Goal: Check status: Verify the current state of an ongoing process or item

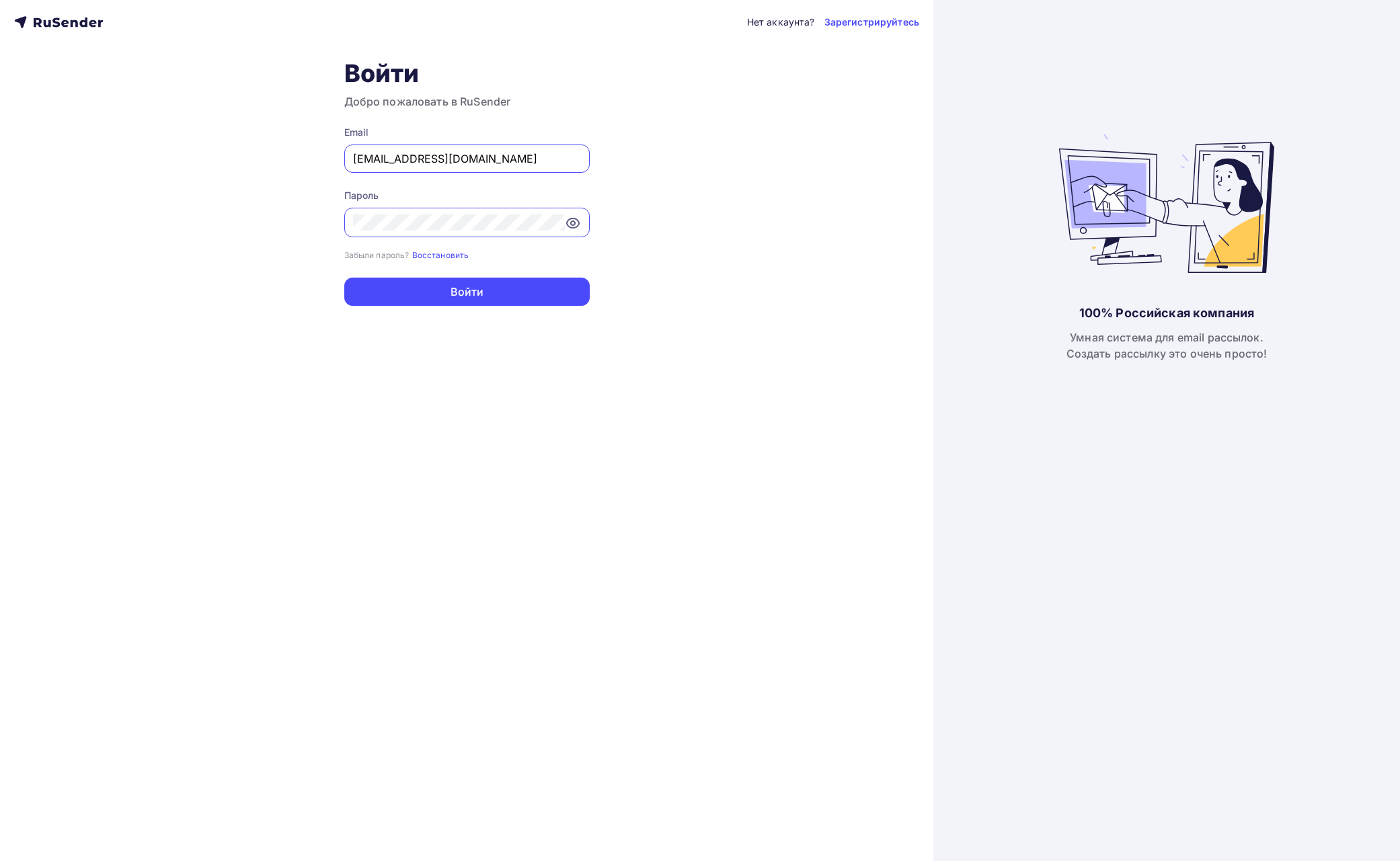
click at [567, 166] on input "lunev.regium@gmail.com" at bounding box center [466, 159] width 228 height 16
type input "[EMAIL_ADDRESS][DOMAIN_NAME]"
click at [488, 294] on button "Войти" at bounding box center [467, 291] width 245 height 28
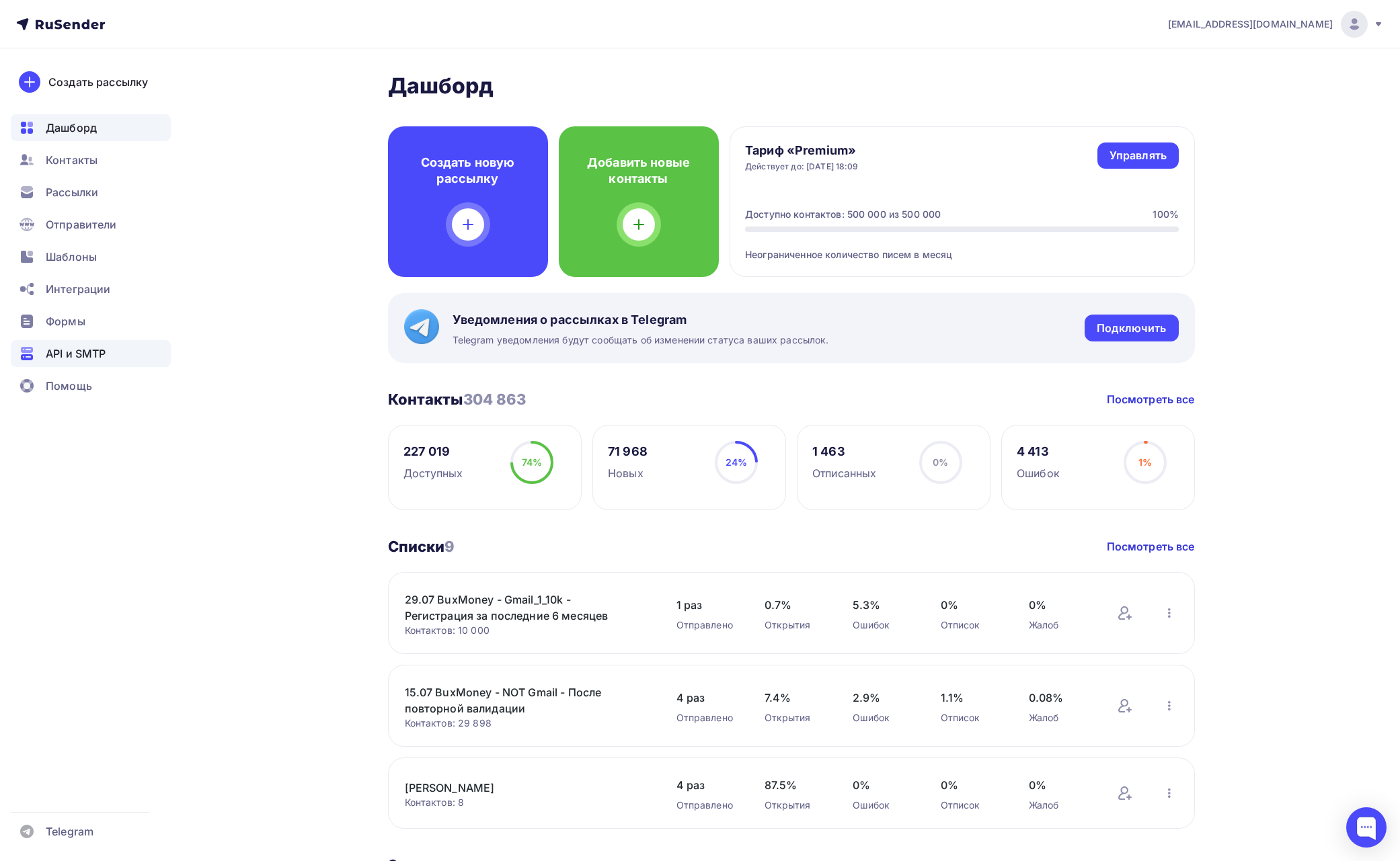
click at [74, 352] on span "API и SMTP" at bounding box center [76, 353] width 60 height 16
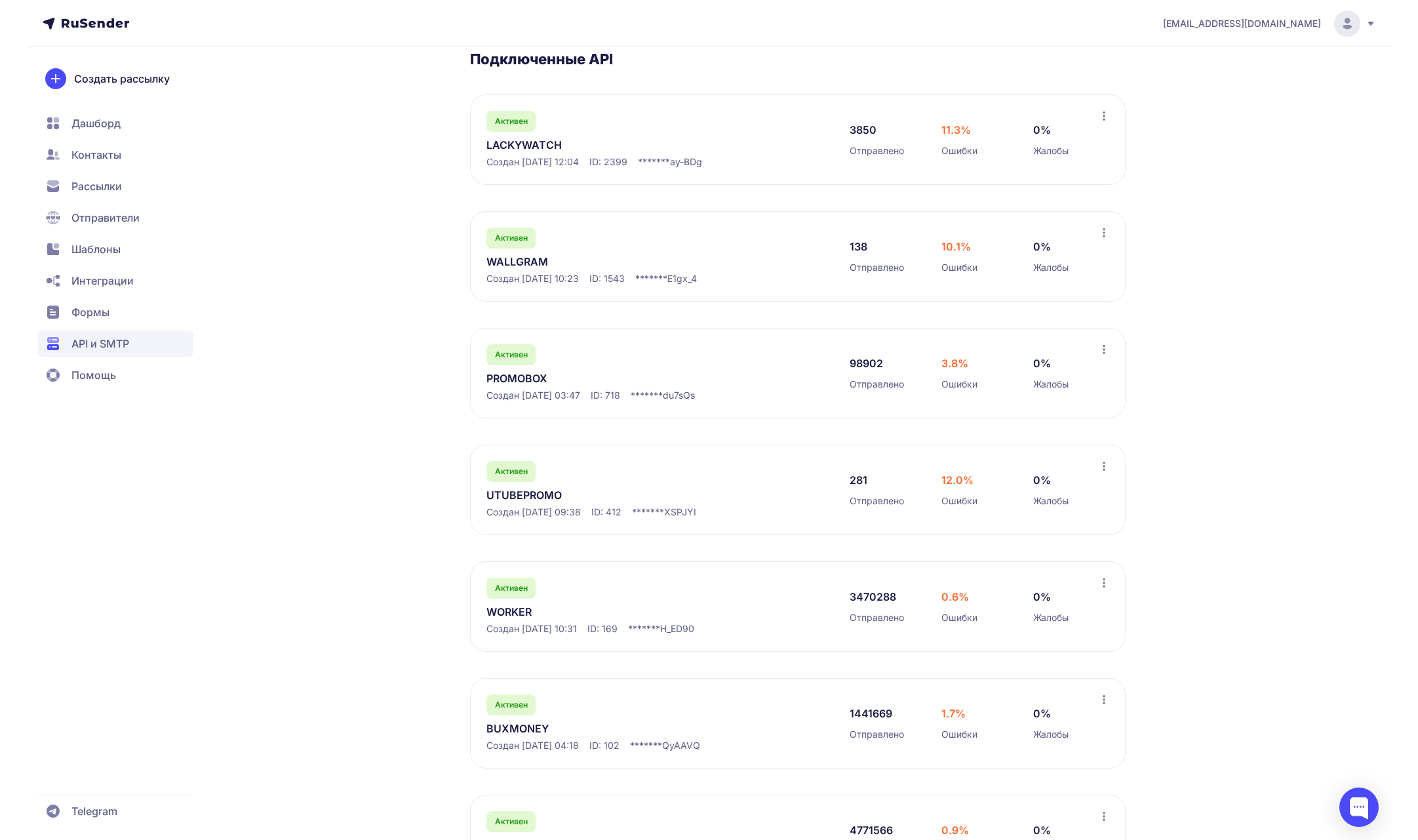
scroll to position [298, 0]
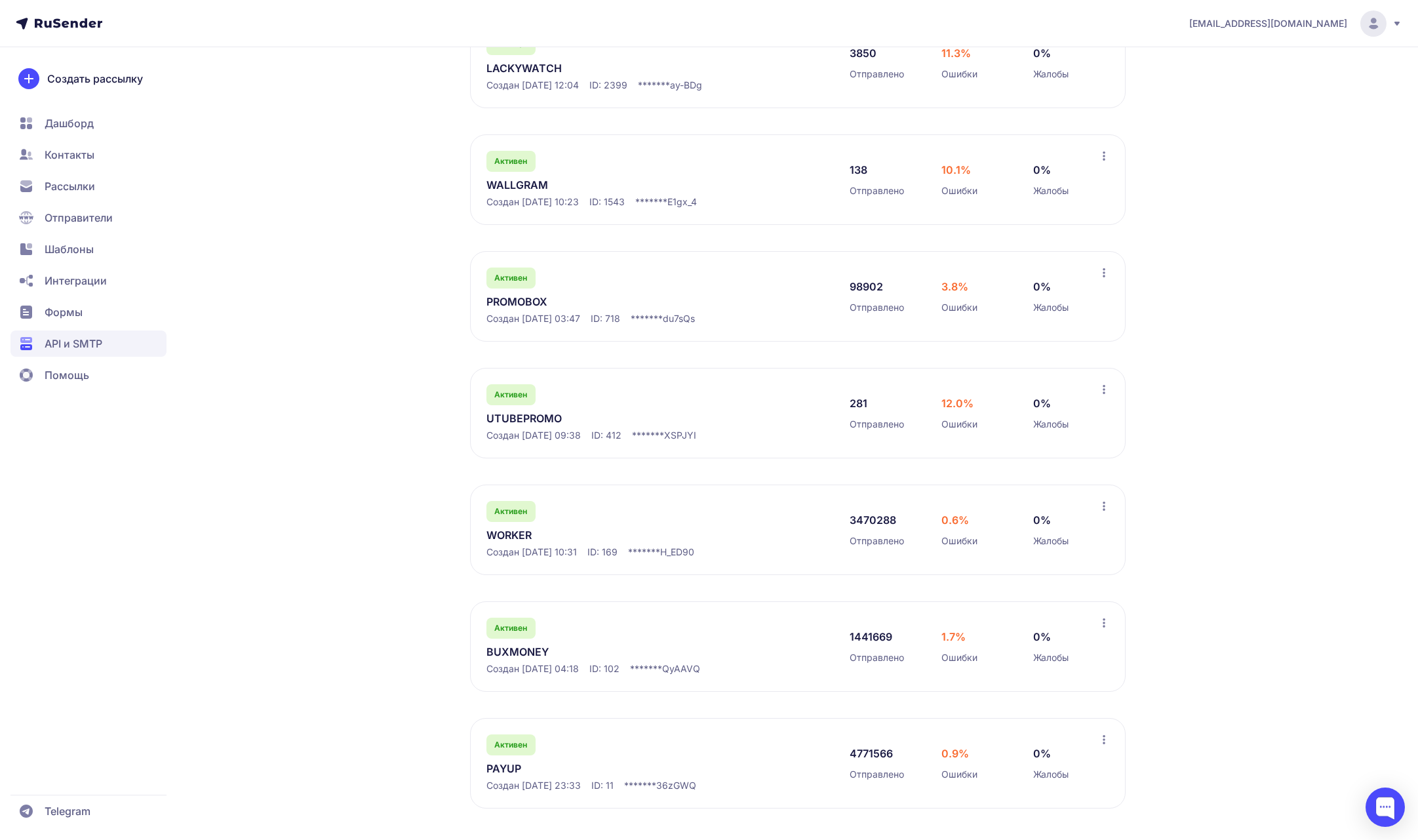
click at [1298, 17] on span "[EMAIL_ADDRESS][DOMAIN_NAME]" at bounding box center [1268, 23] width 158 height 13
click at [1262, 290] on div "promonik114@gmail.com Аккаунт Тарифы Выйти API и SMTP API документация Сгенерир…" at bounding box center [709, 270] width 1418 height 1138
click at [86, 347] on span "API и SMTP" at bounding box center [73, 344] width 58 height 16
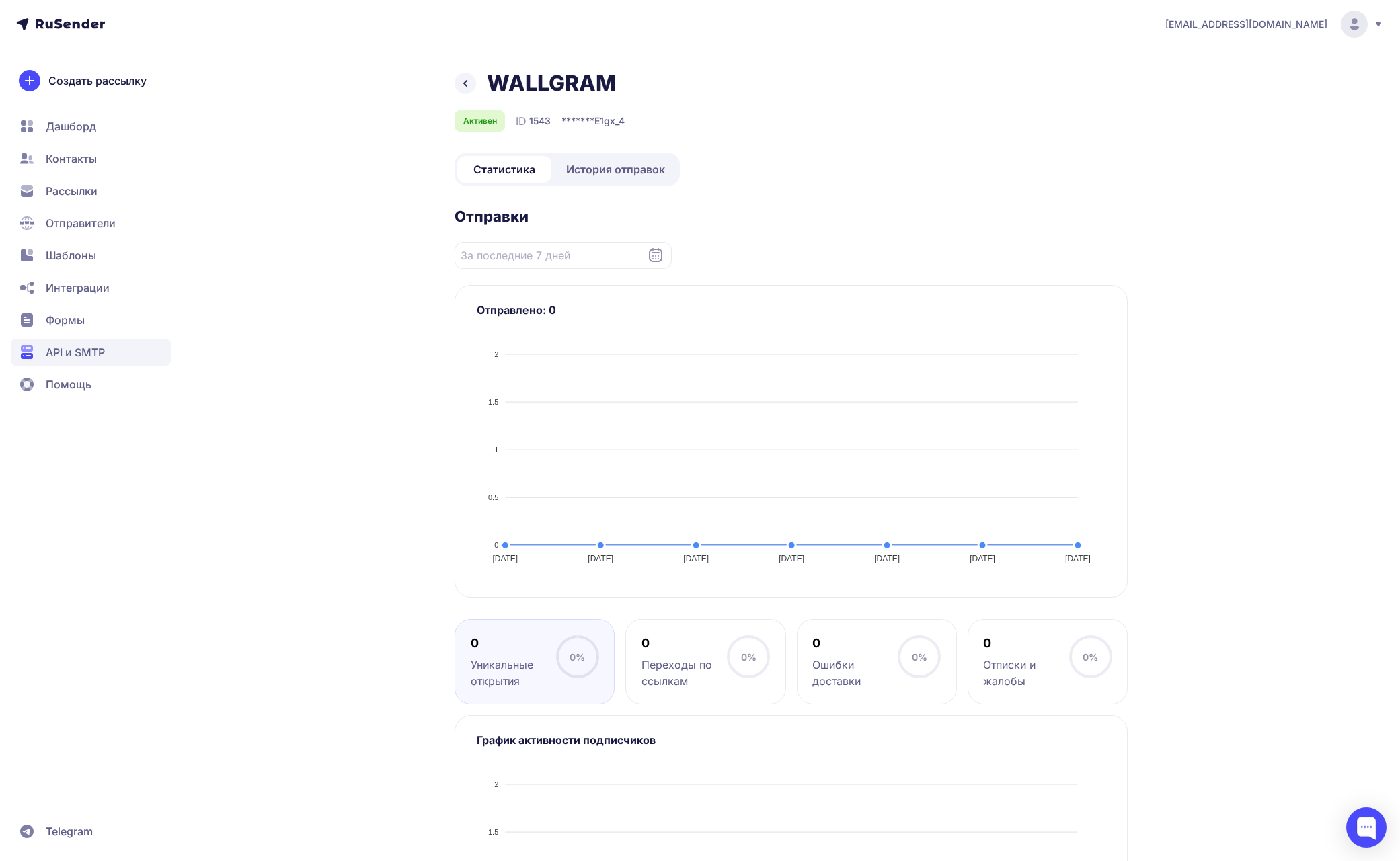
click at [603, 168] on span "История отправок" at bounding box center [616, 169] width 99 height 16
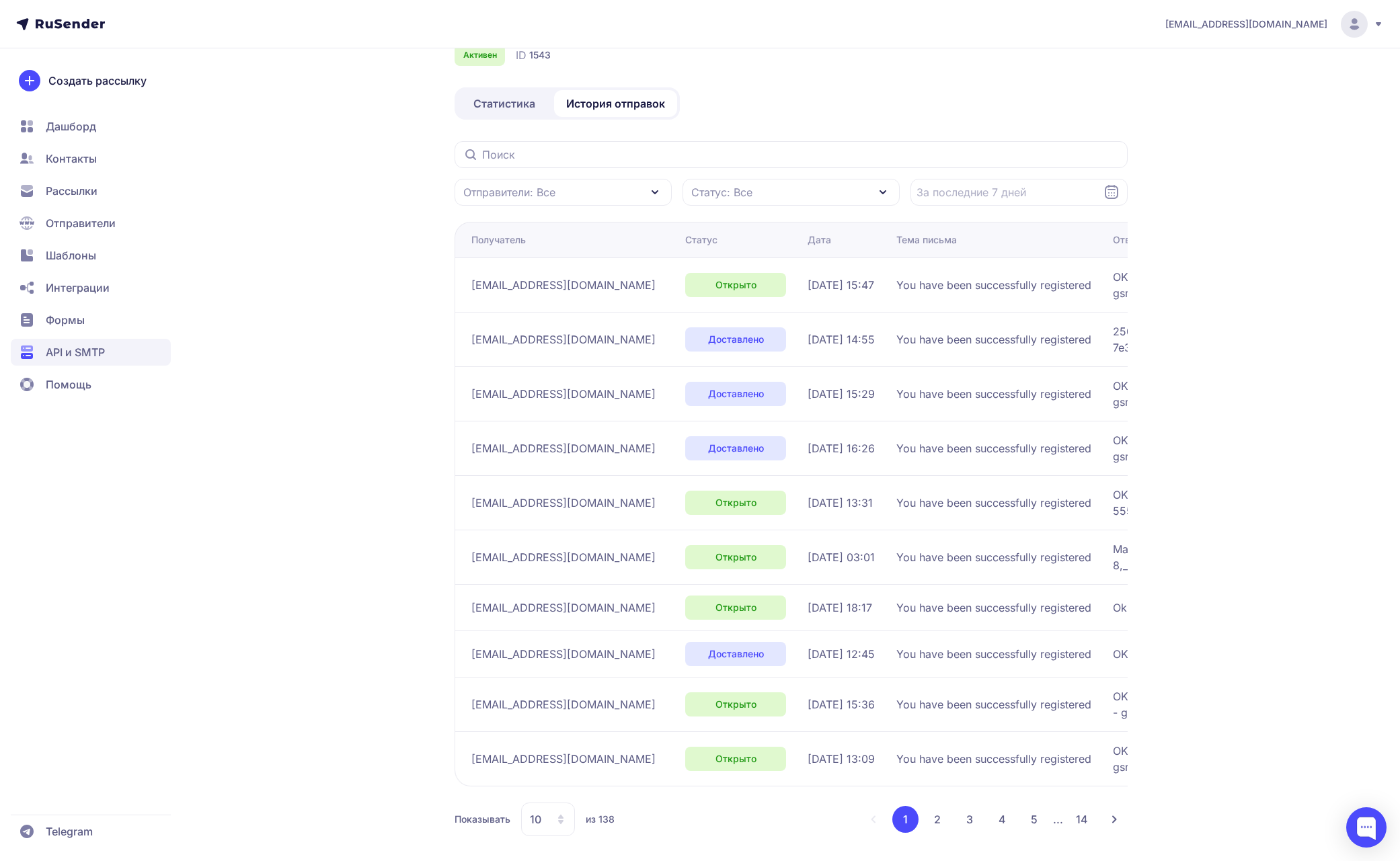
scroll to position [74, 0]
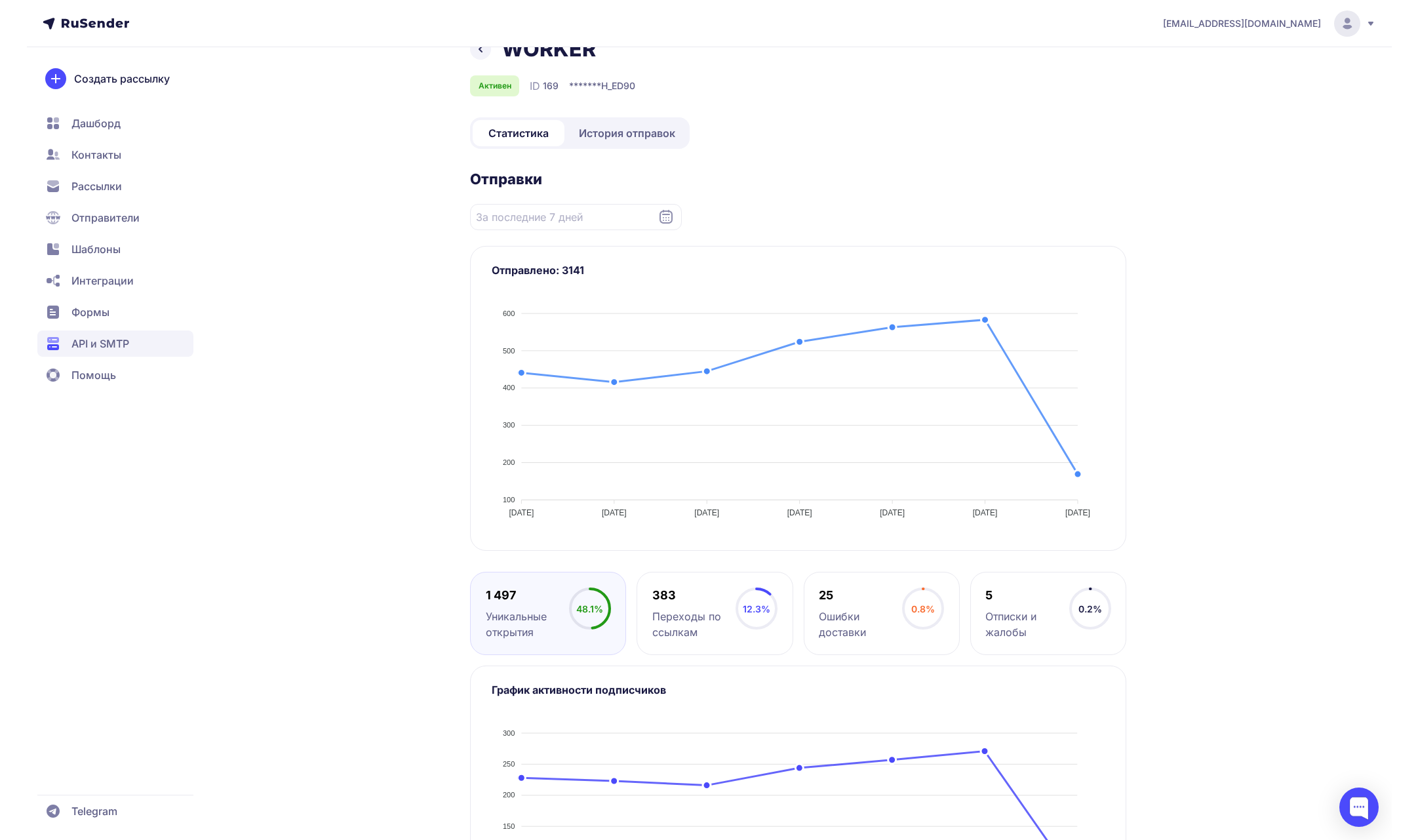
scroll to position [39, 0]
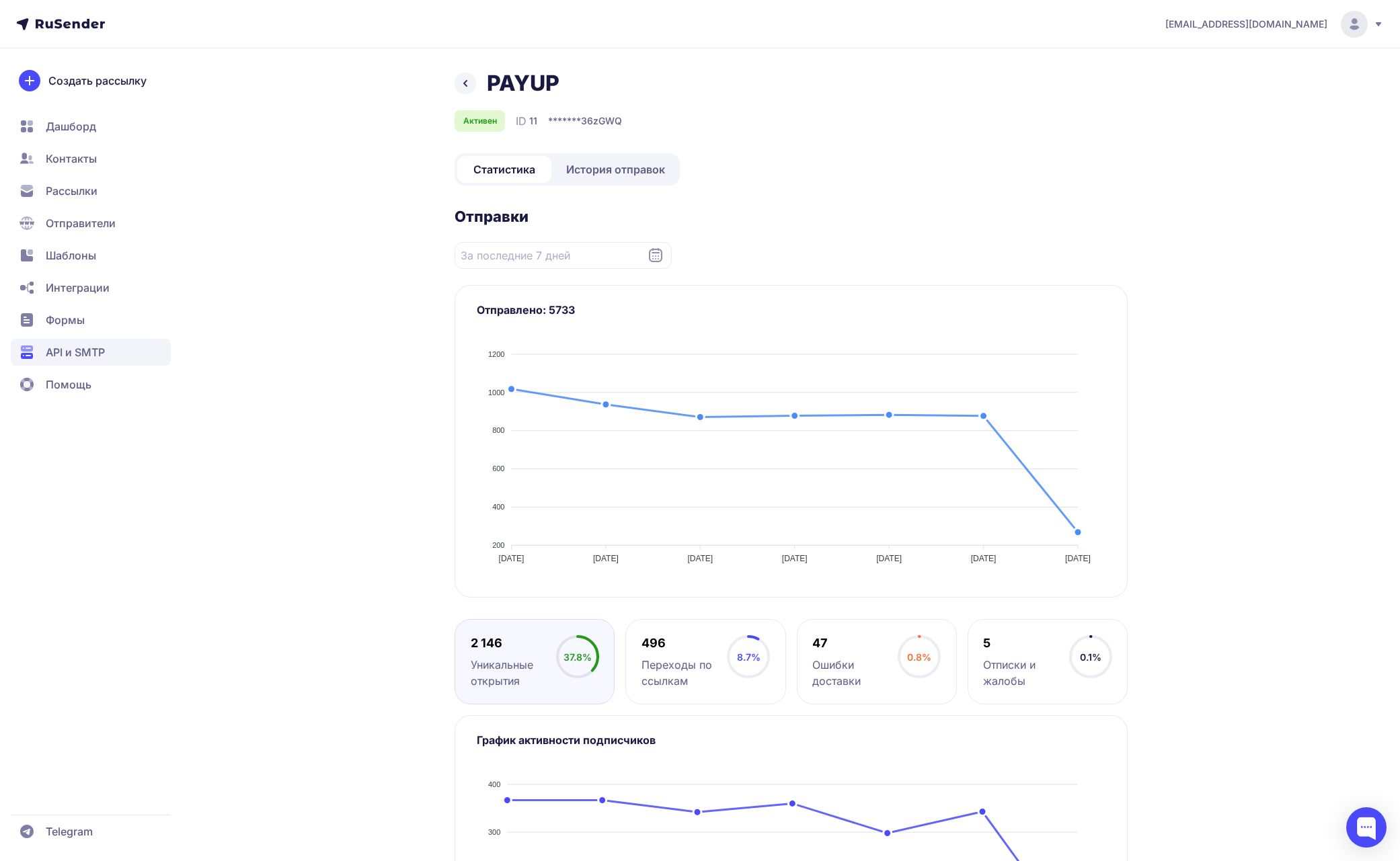
click at [1055, 224] on h2 "Отправки" at bounding box center [791, 216] width 673 height 19
click at [606, 161] on span "История отправок" at bounding box center [616, 169] width 99 height 16
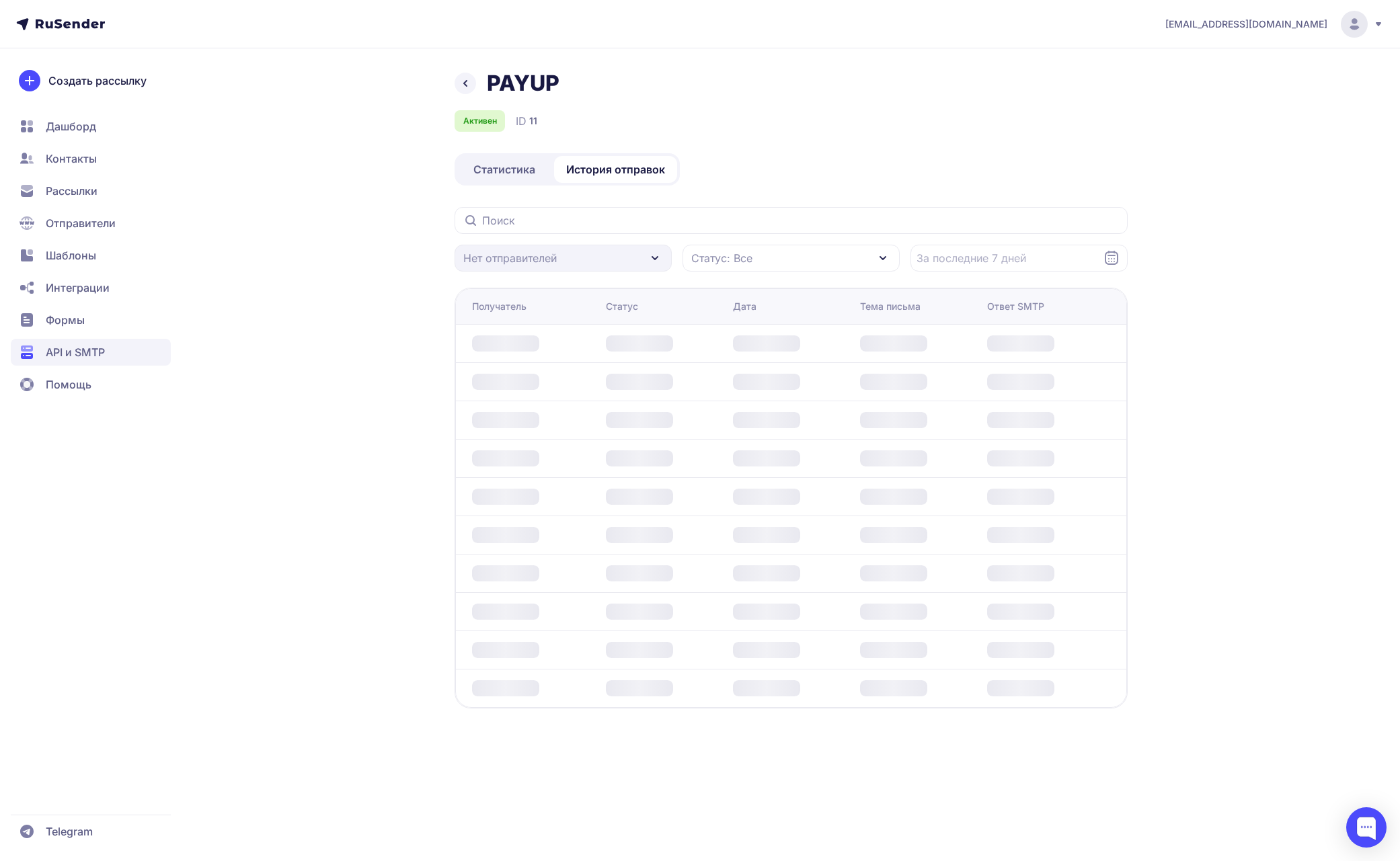
click at [467, 80] on icon at bounding box center [465, 83] width 16 height 16
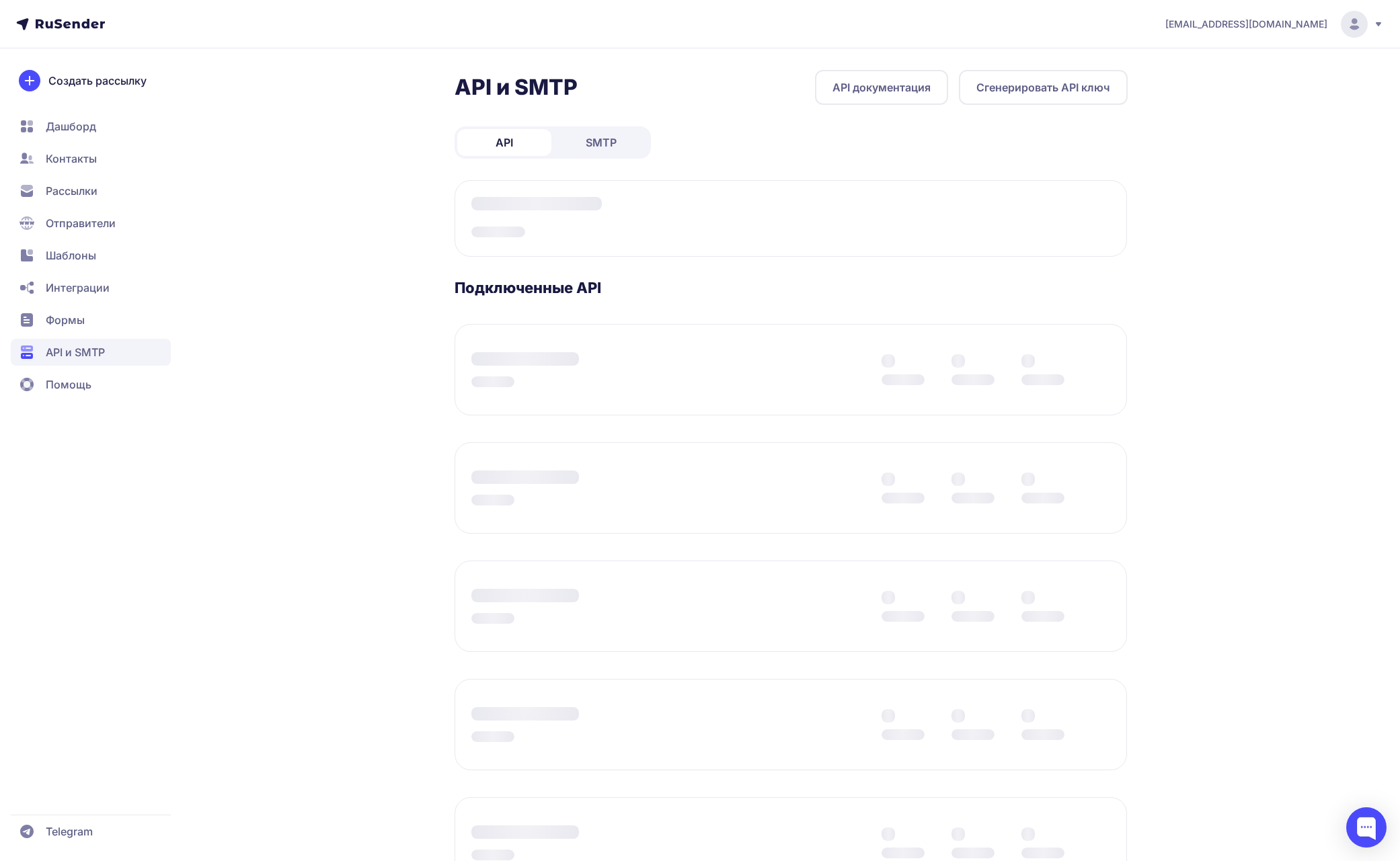
click at [102, 351] on span "API и SMTP" at bounding box center [75, 353] width 59 height 16
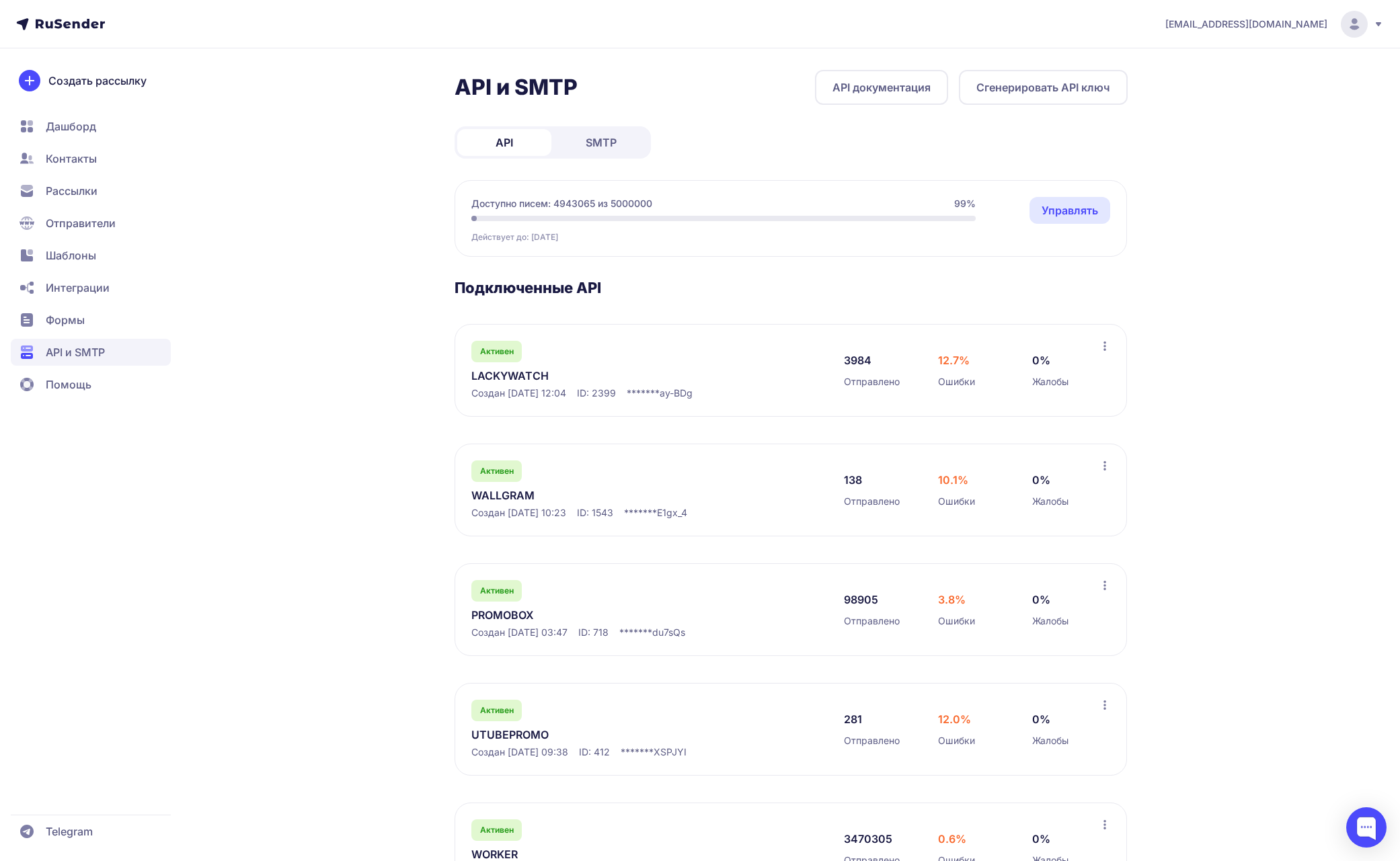
click at [530, 376] on link "LACKYWATCH" at bounding box center [609, 376] width 276 height 16
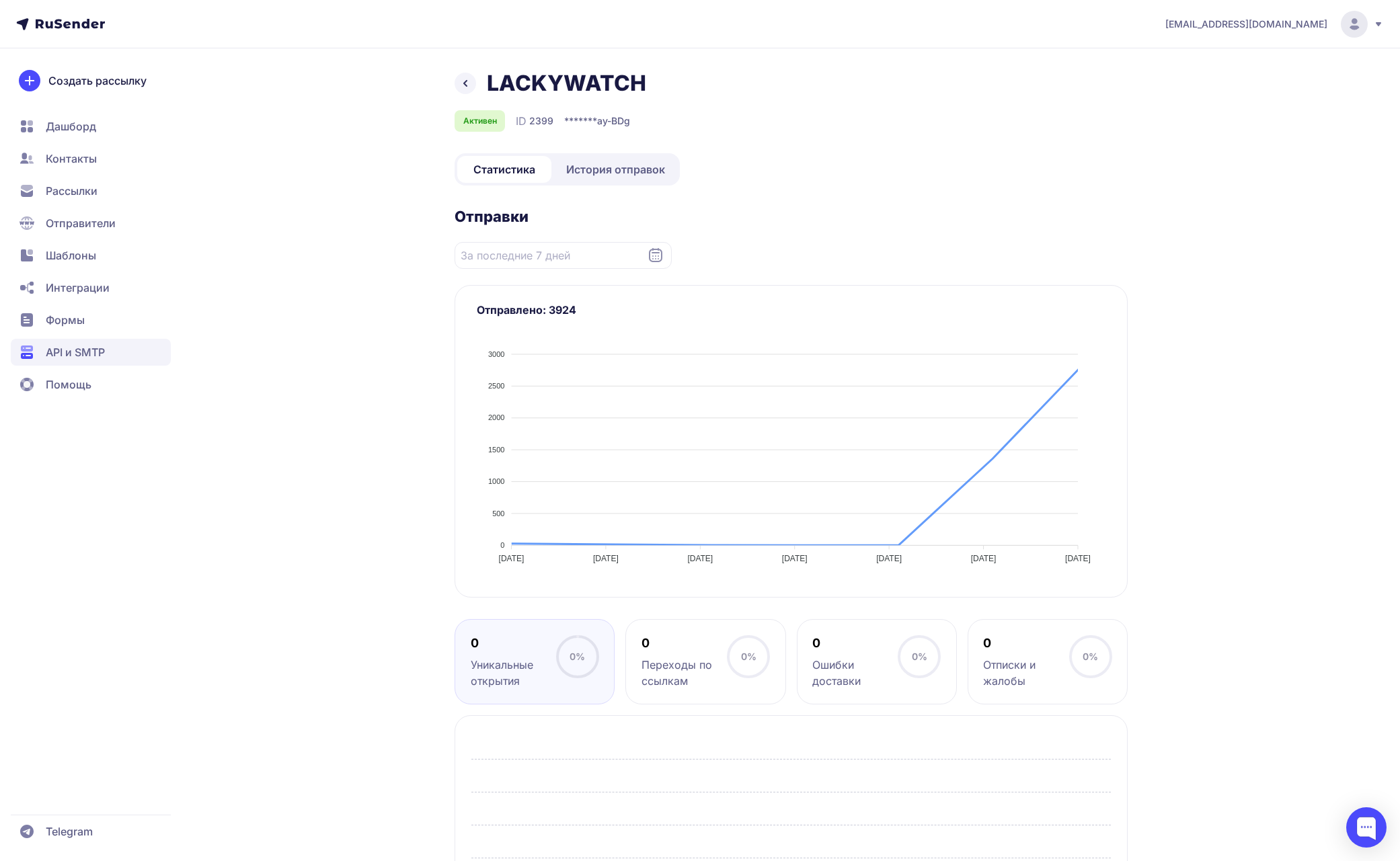
click at [615, 175] on span "История отправок" at bounding box center [616, 169] width 99 height 16
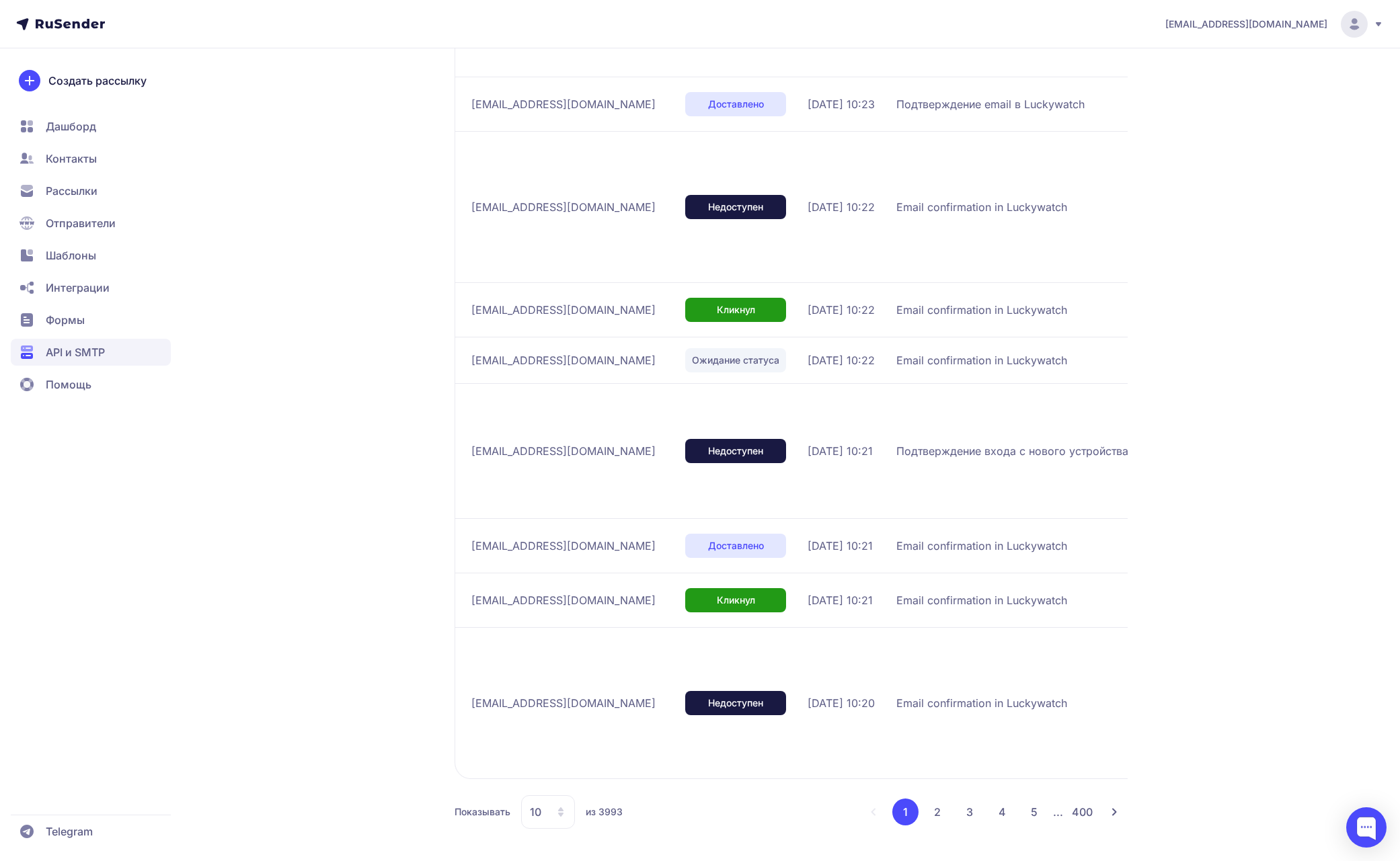
click at [998, 465] on td "Подтверждение входа с нового устройства на Luckywatch" at bounding box center [1057, 451] width 333 height 136
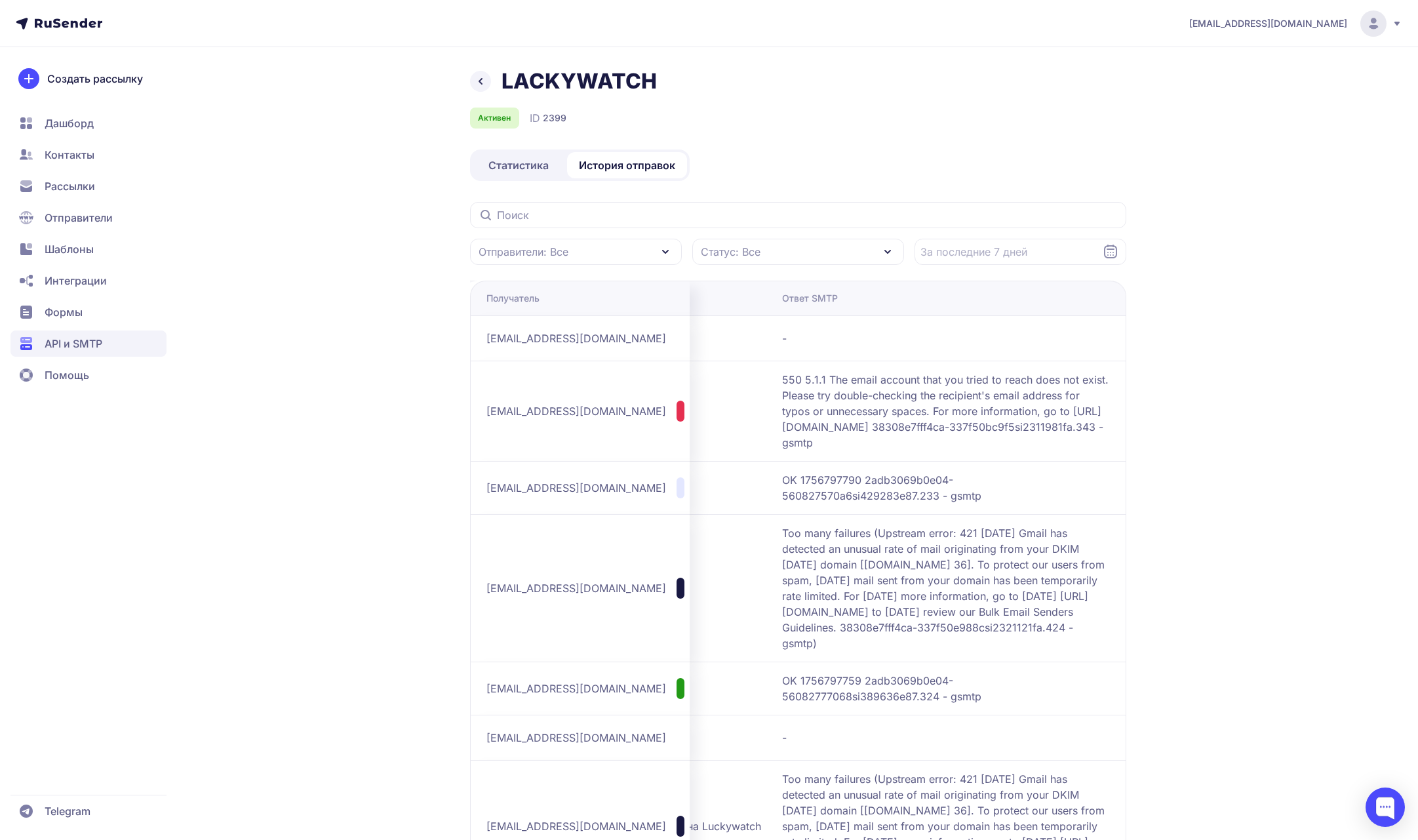
click at [73, 186] on span "Рассылки" at bounding box center [70, 186] width 50 height 16
